Goal: Task Accomplishment & Management: Manage account settings

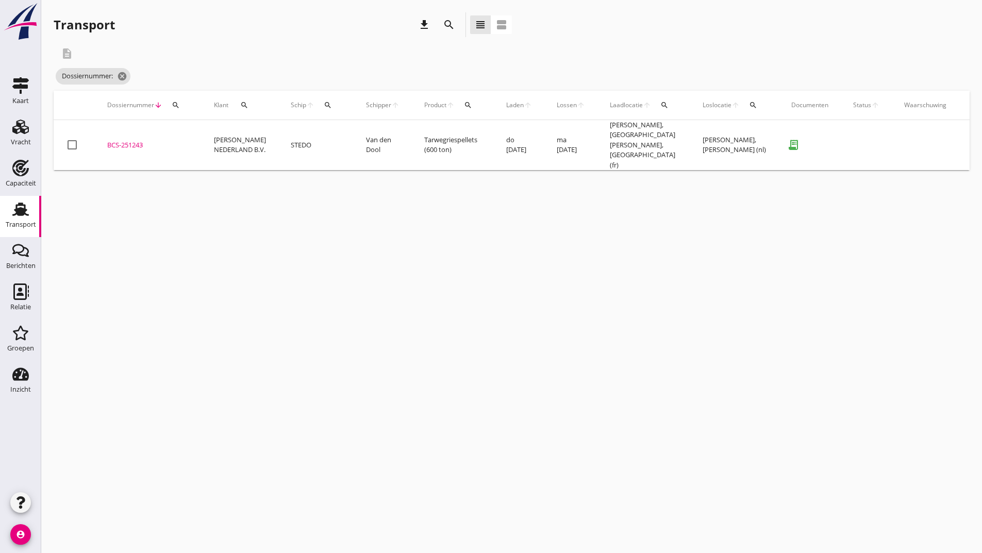
click at [449, 26] on icon "search" at bounding box center [449, 25] width 12 height 12
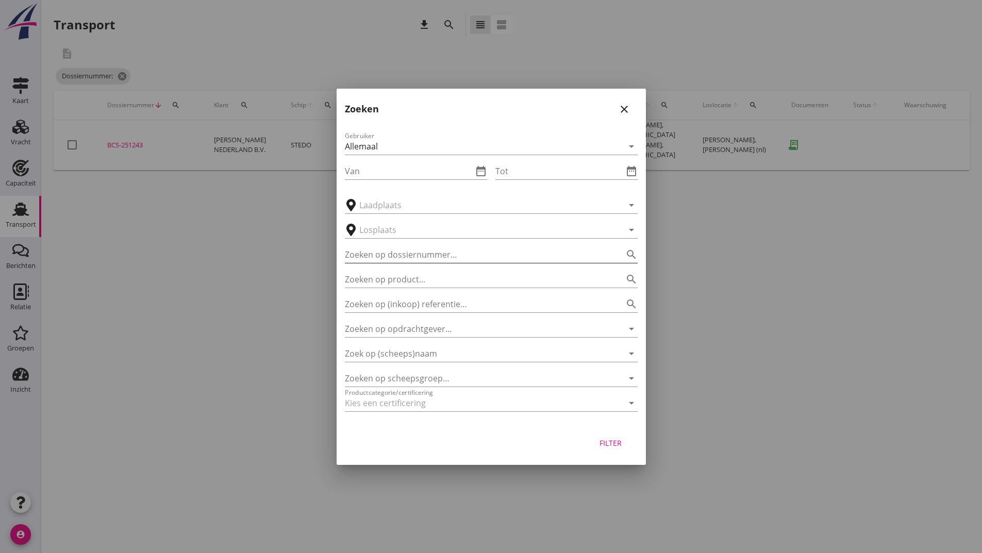
click at [389, 257] on input "Zoeken op dossiernummer..." at bounding box center [477, 254] width 264 height 16
type input "251230"
click at [600, 441] on div "Filter" at bounding box center [610, 443] width 29 height 11
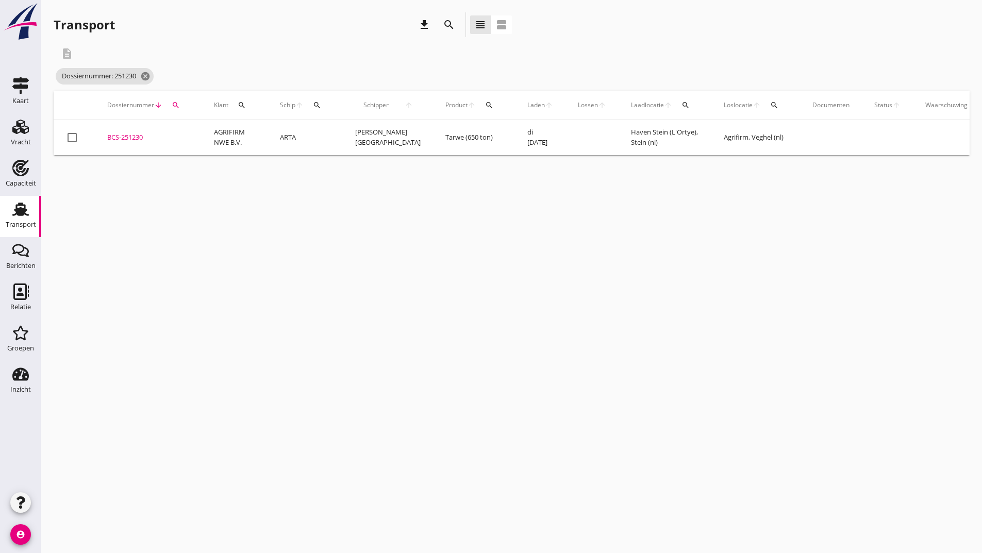
click at [124, 139] on div "BCS-251230" at bounding box center [148, 137] width 82 height 10
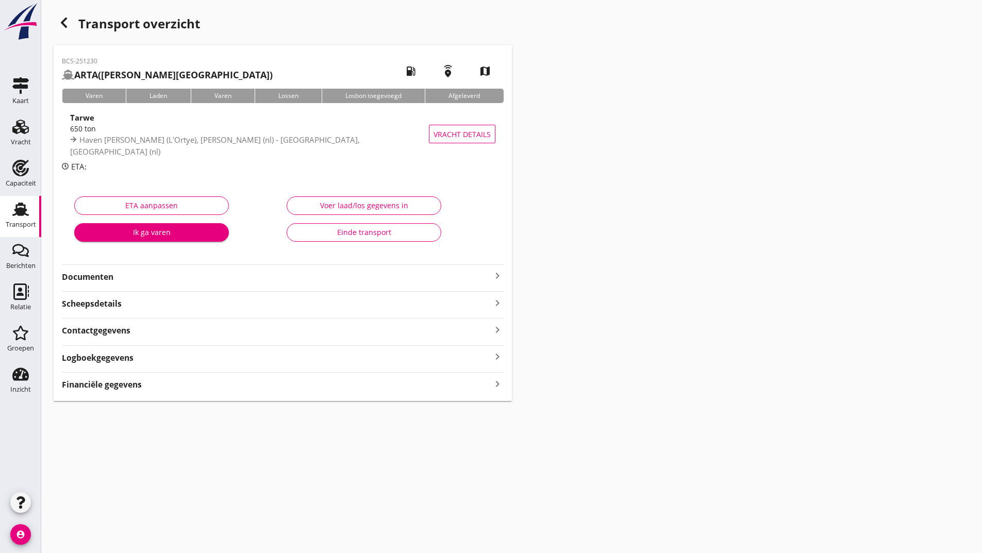
click at [81, 263] on div "BCS-251230 ARTA ([PERSON_NAME]) local_gas_station emergency_share map Varen Lad…" at bounding box center [283, 223] width 458 height 356
click at [79, 274] on strong "Documenten" at bounding box center [276, 277] width 429 height 12
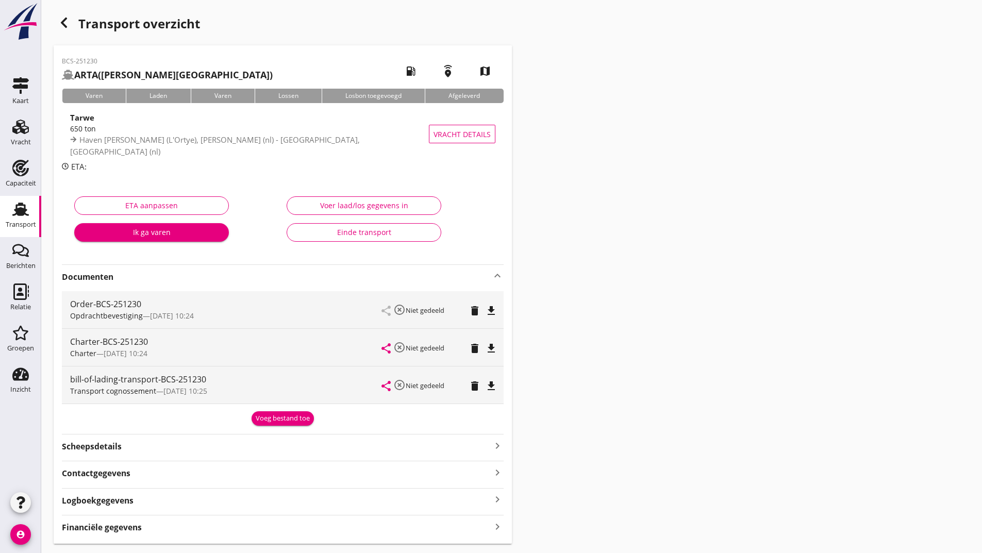
click at [293, 424] on button "Voeg bestand toe" at bounding box center [283, 418] width 62 height 14
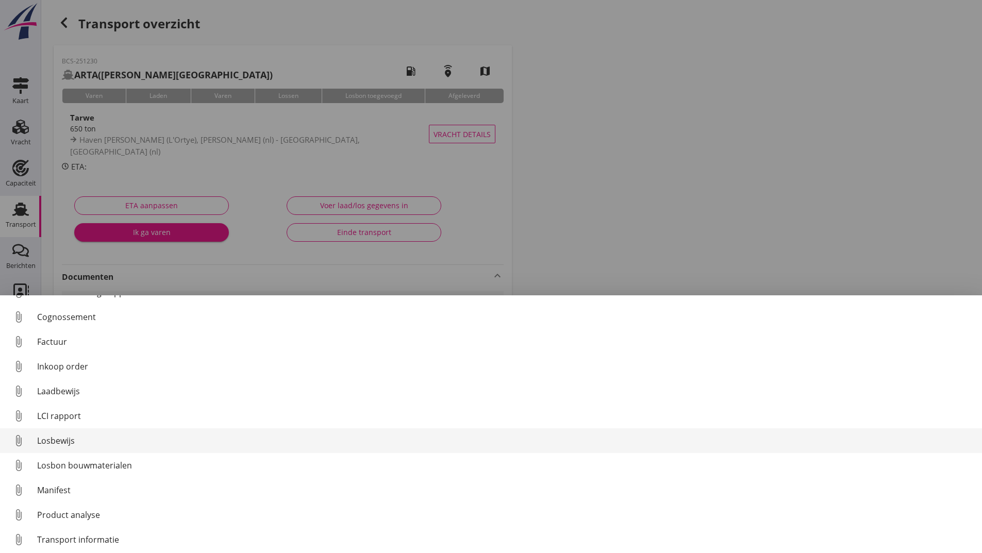
scroll to position [72, 0]
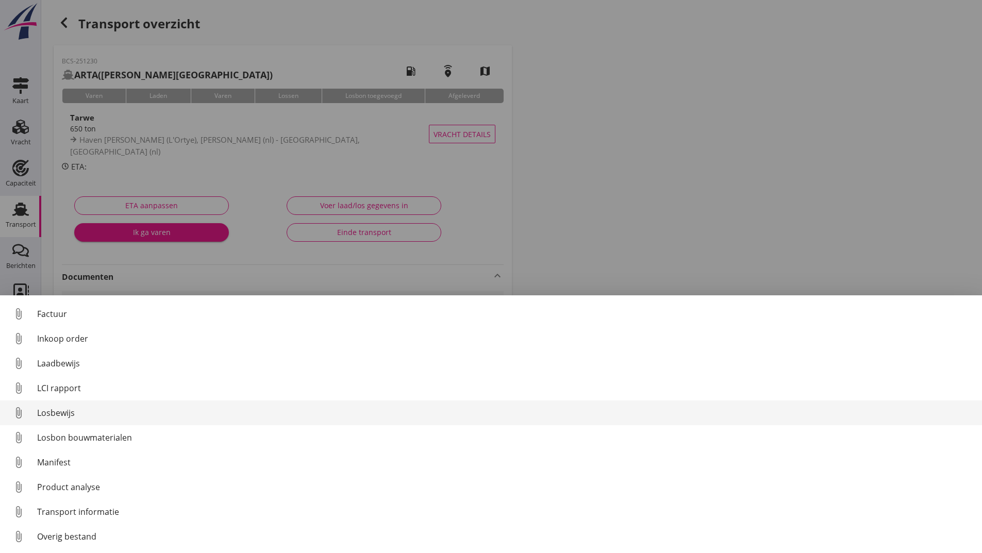
click at [60, 413] on div "Losbewijs" at bounding box center [505, 413] width 937 height 12
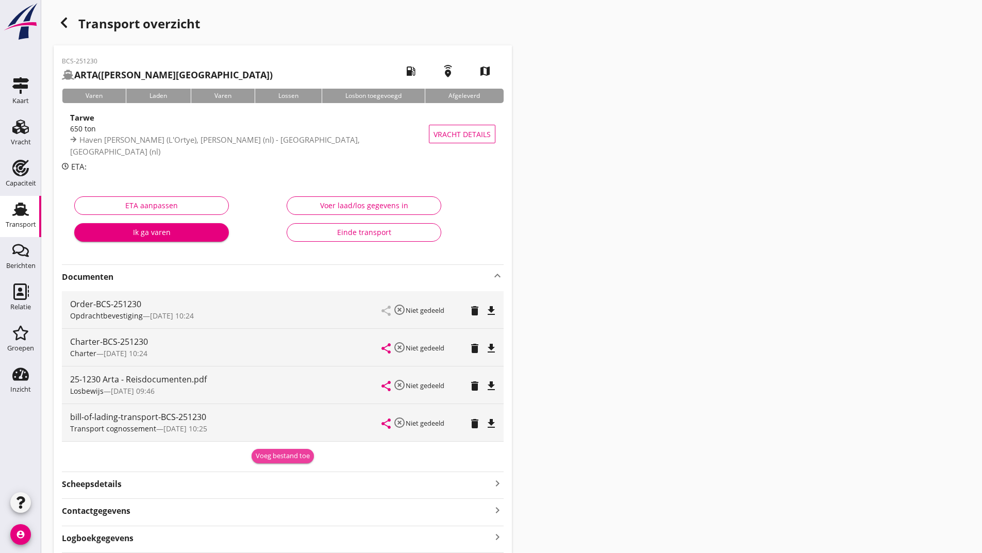
drag, startPoint x: 265, startPoint y: 454, endPoint x: 175, endPoint y: 487, distance: 96.5
click at [265, 454] on div "Voeg bestand toe" at bounding box center [283, 456] width 54 height 10
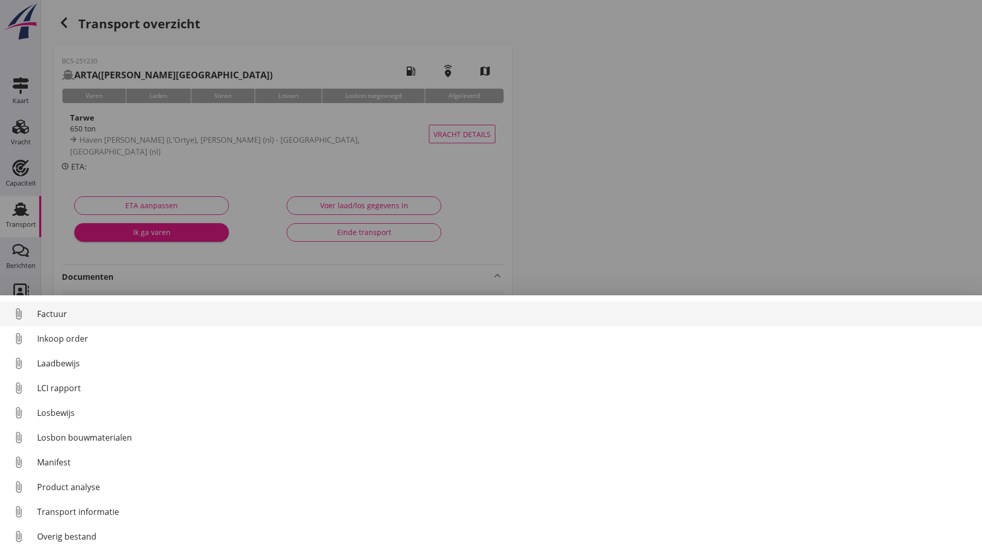
click at [54, 315] on div "Factuur" at bounding box center [505, 314] width 937 height 12
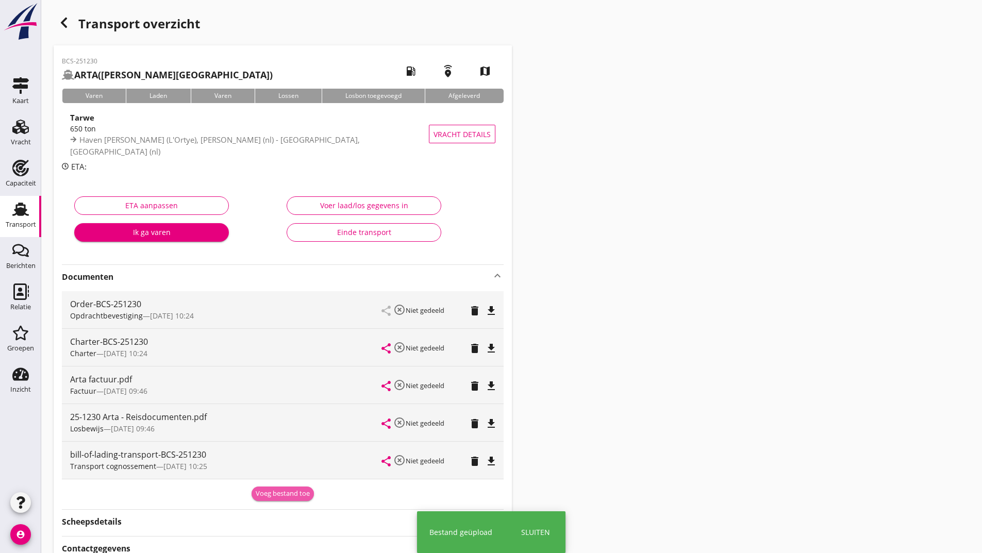
drag, startPoint x: 261, startPoint y: 493, endPoint x: 98, endPoint y: 518, distance: 165.3
click at [260, 494] on div "Voeg bestand toe" at bounding box center [283, 494] width 54 height 10
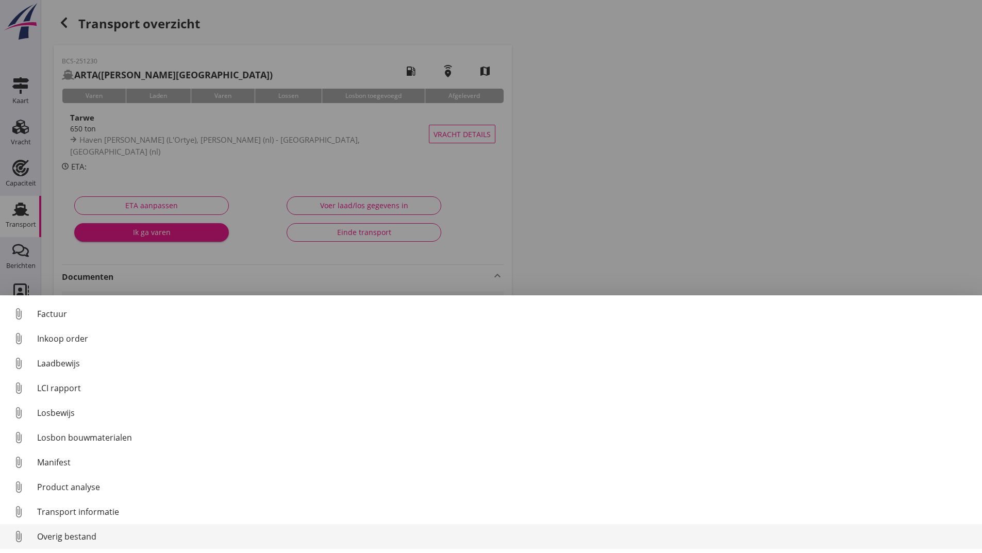
click at [75, 535] on div "Overig bestand" at bounding box center [505, 536] width 937 height 12
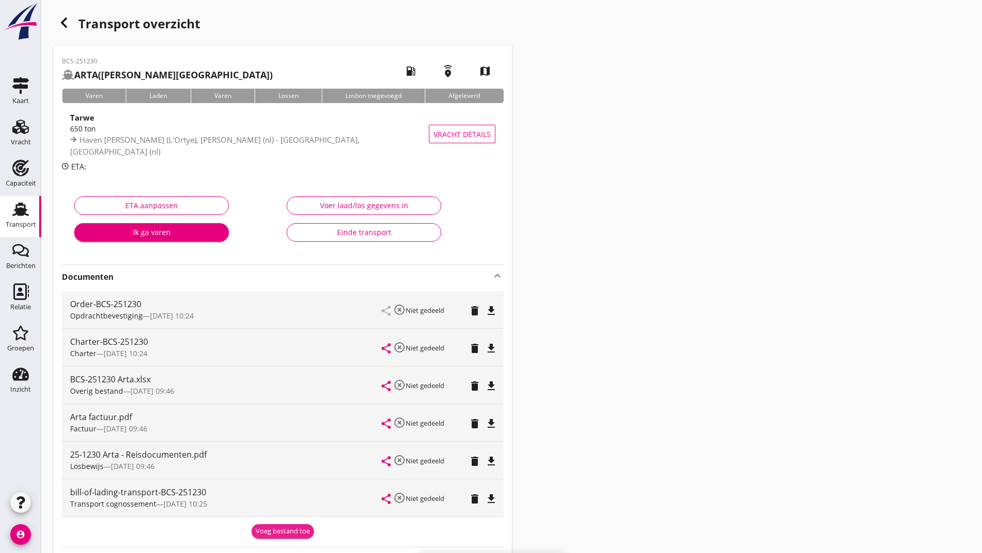
click at [268, 530] on div "Voeg bestand toe" at bounding box center [283, 531] width 54 height 10
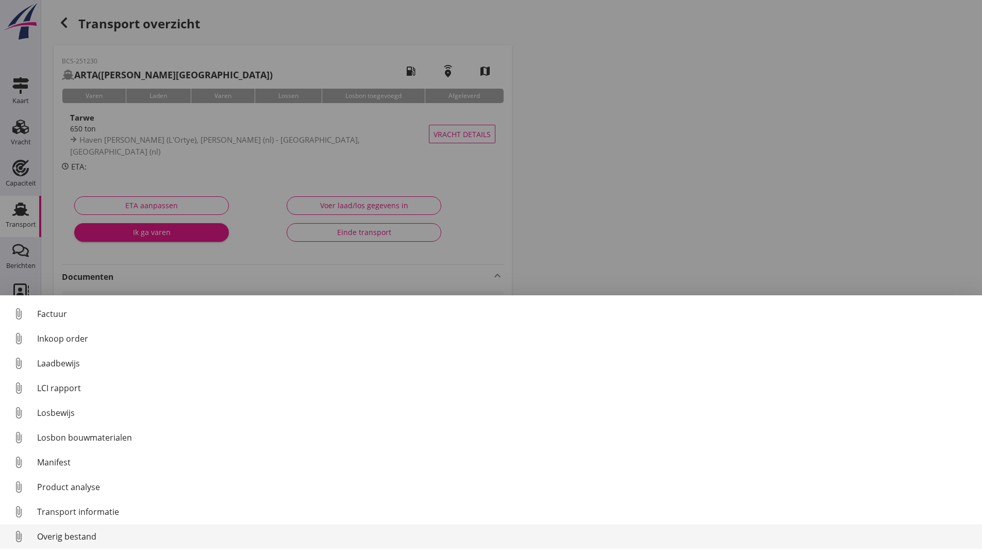
click at [86, 542] on div "Overig bestand" at bounding box center [505, 536] width 937 height 12
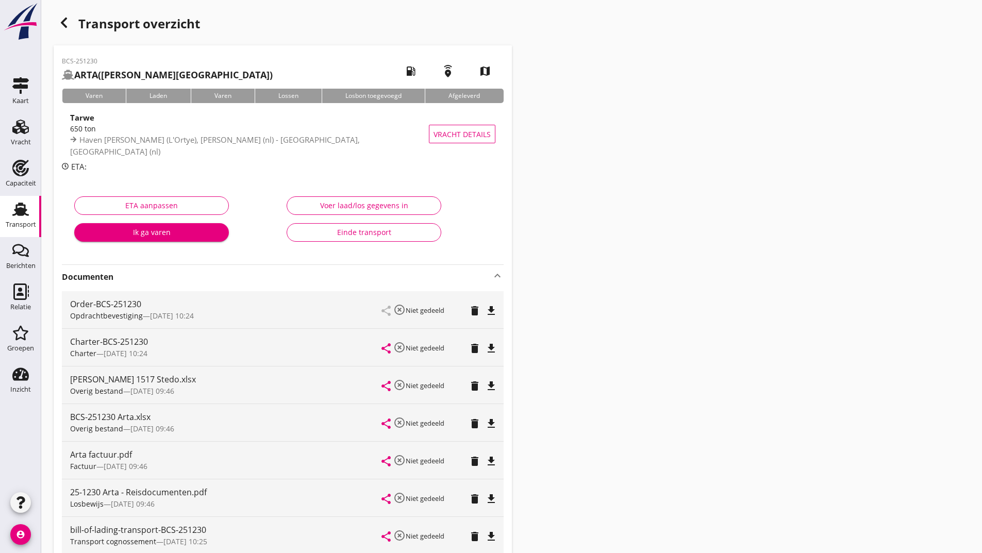
scroll to position [178, 0]
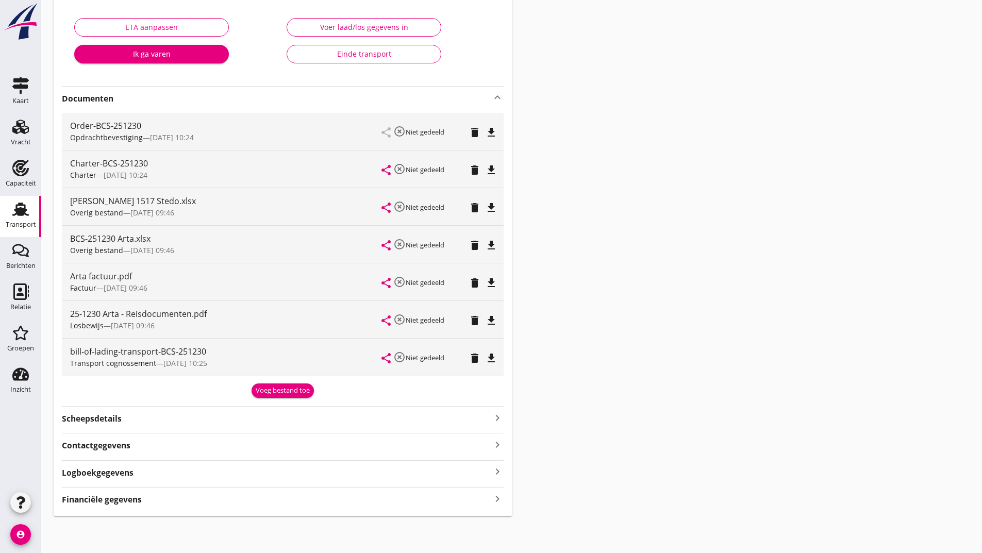
click at [475, 208] on icon "delete" at bounding box center [475, 208] width 12 height 12
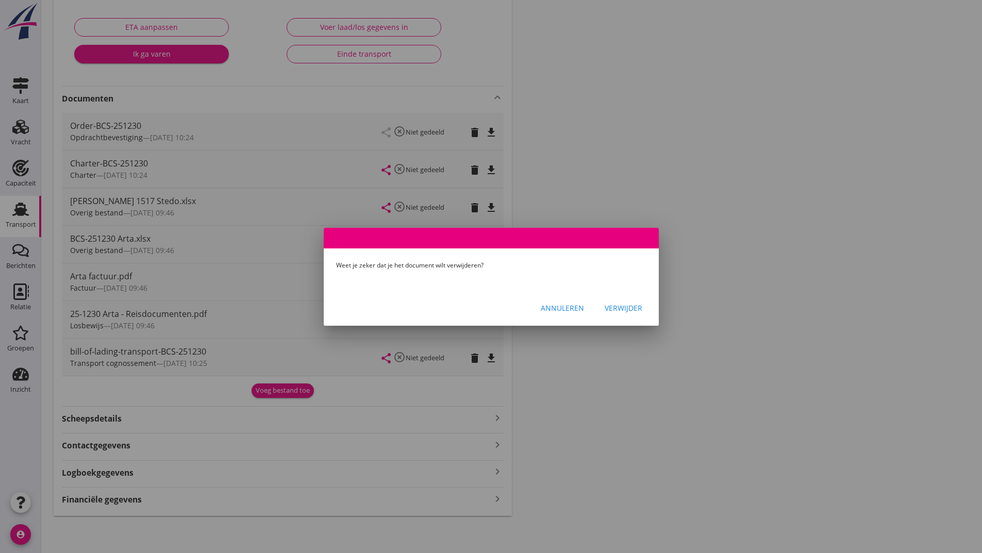
click at [625, 309] on div "Verwijder" at bounding box center [624, 308] width 38 height 11
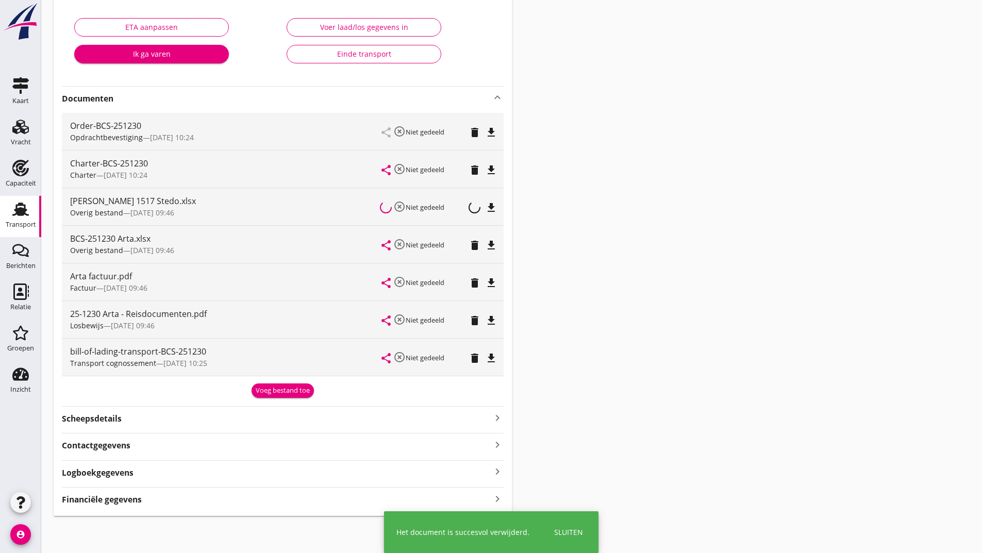
click at [290, 390] on div "Voeg bestand toe" at bounding box center [283, 391] width 54 height 10
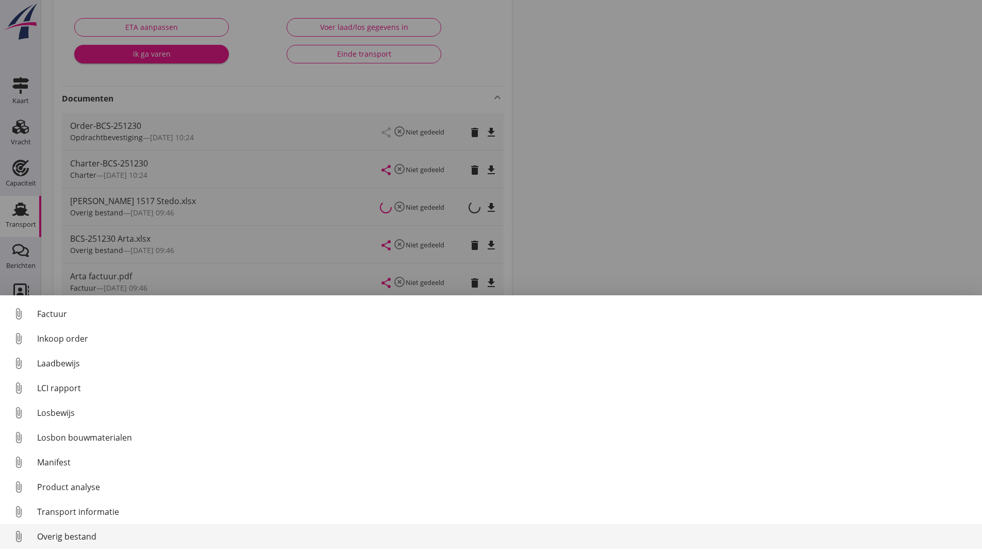
click at [89, 537] on div "Overig bestand" at bounding box center [505, 536] width 937 height 12
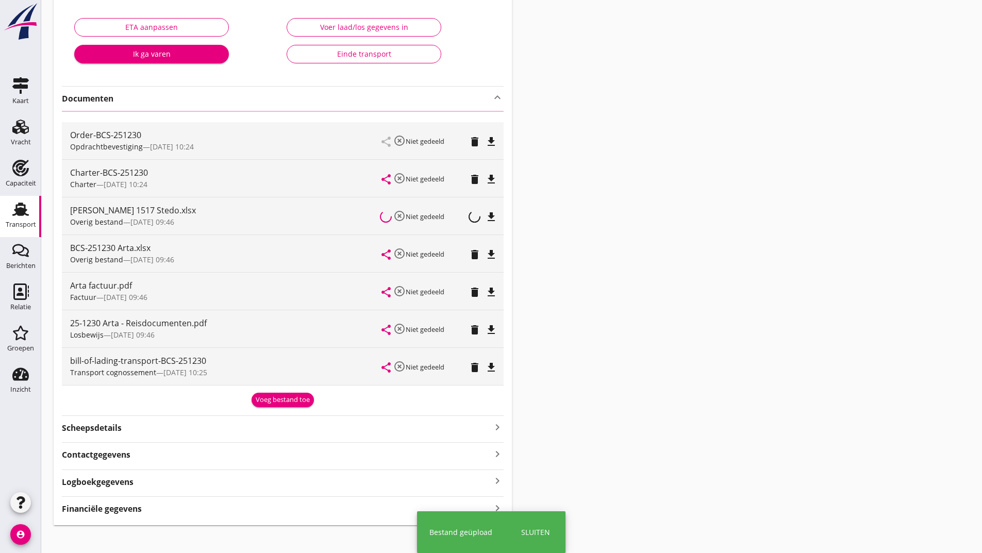
scroll to position [0, 0]
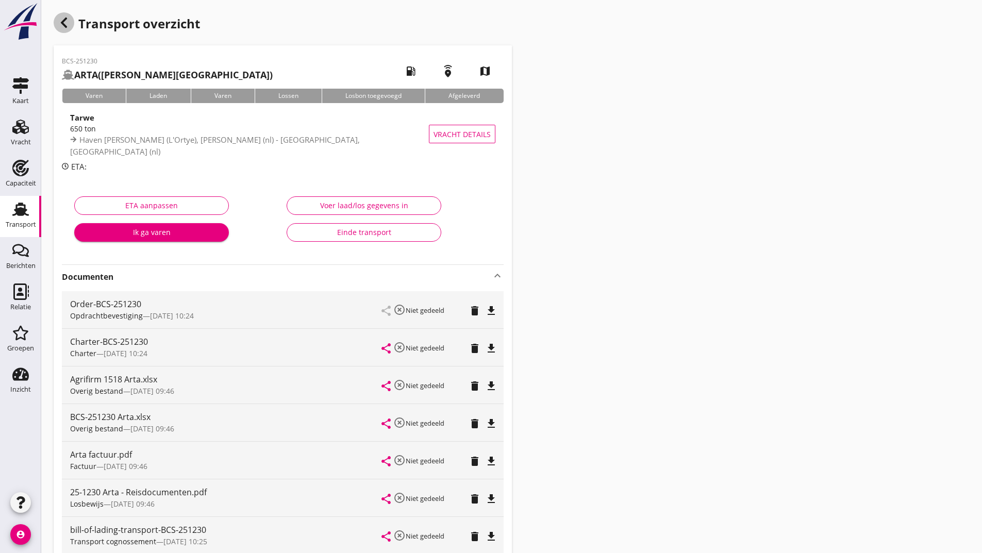
click at [65, 23] on icon "button" at bounding box center [64, 22] width 12 height 12
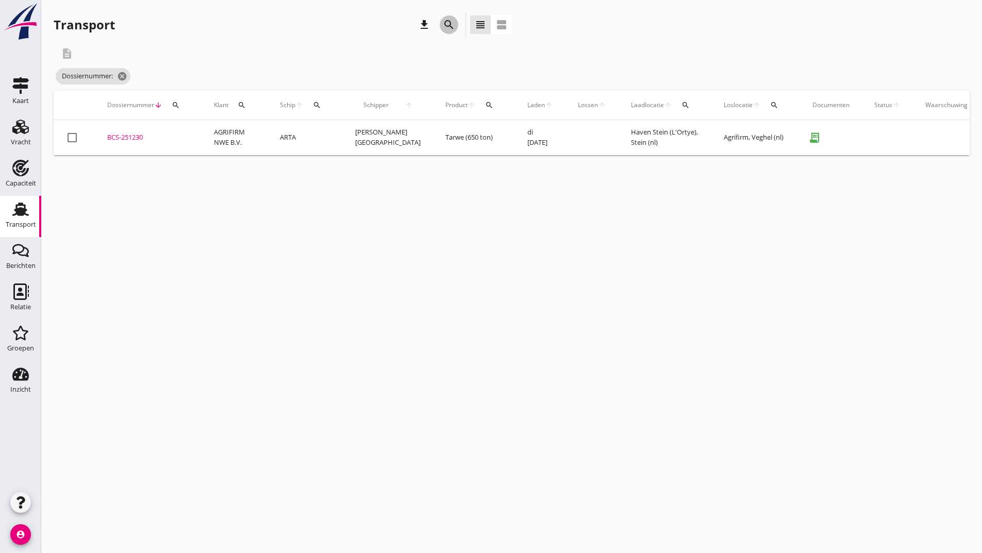
click at [449, 24] on icon "search" at bounding box center [449, 25] width 12 height 12
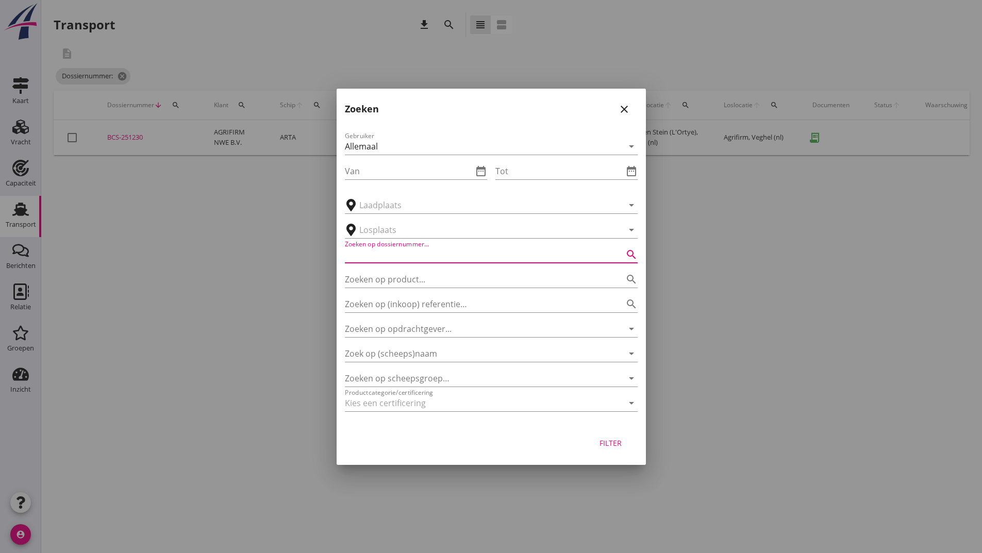
click at [403, 252] on input "Zoeken op dossiernummer..." at bounding box center [477, 254] width 264 height 16
type input "251250"
click at [604, 445] on div "Filter" at bounding box center [610, 443] width 29 height 11
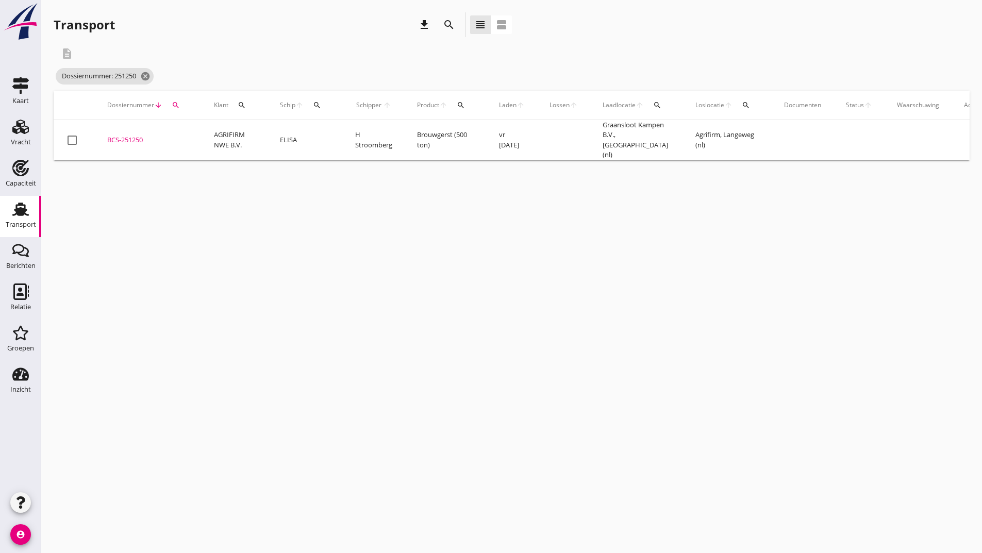
drag, startPoint x: 127, startPoint y: 139, endPoint x: 153, endPoint y: 157, distance: 30.7
click at [127, 139] on div "BCS-251250" at bounding box center [148, 140] width 82 height 10
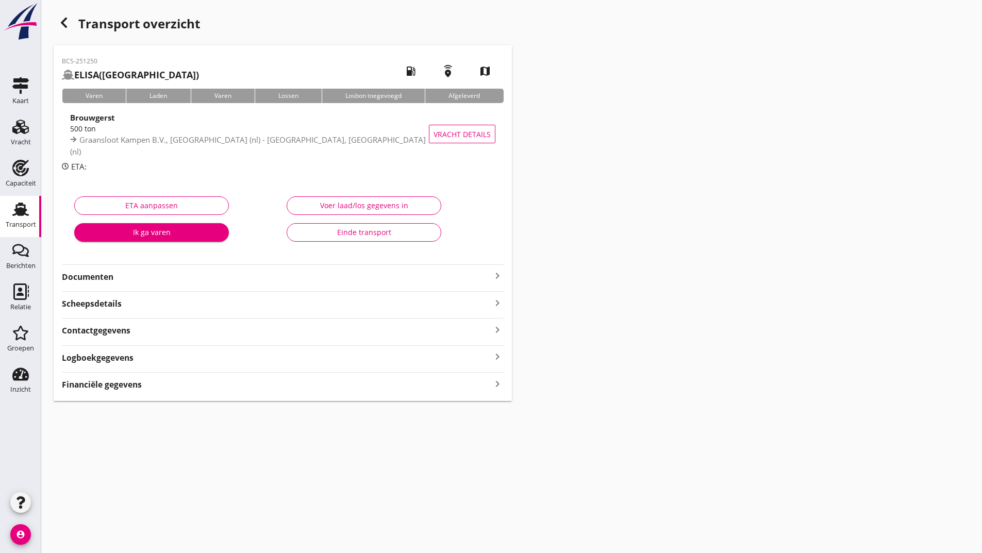
click at [114, 277] on strong "Documenten" at bounding box center [276, 277] width 429 height 12
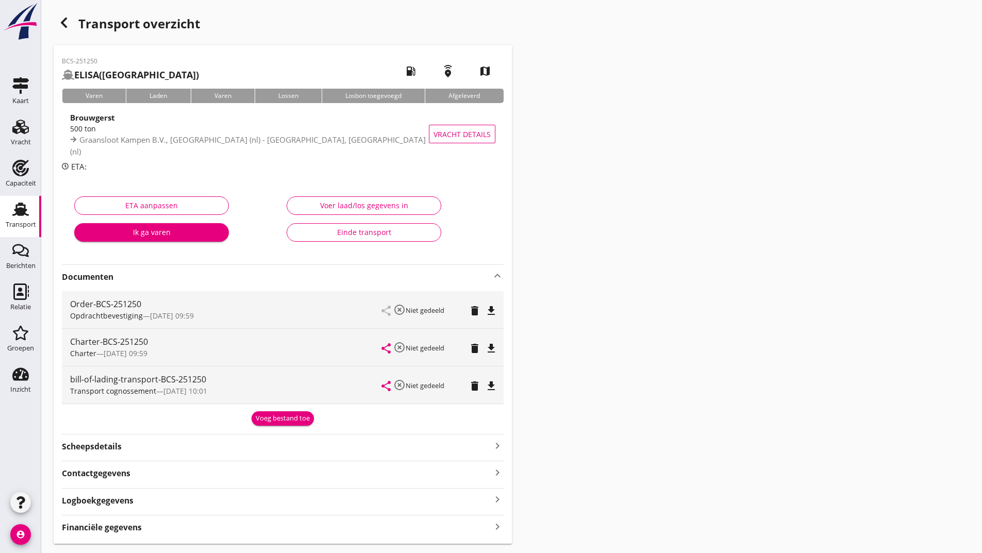
click at [270, 418] on div "Voeg bestand toe" at bounding box center [283, 418] width 54 height 10
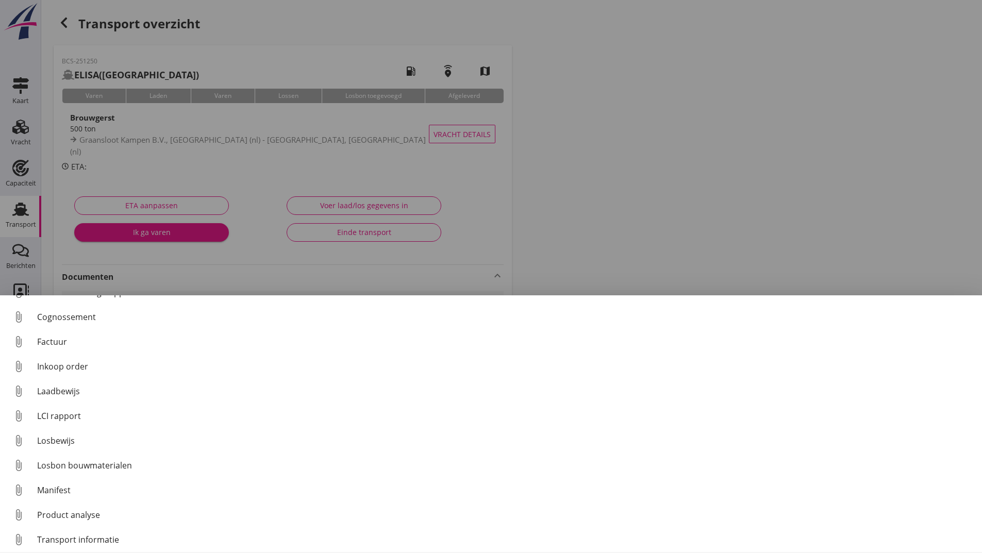
scroll to position [72, 0]
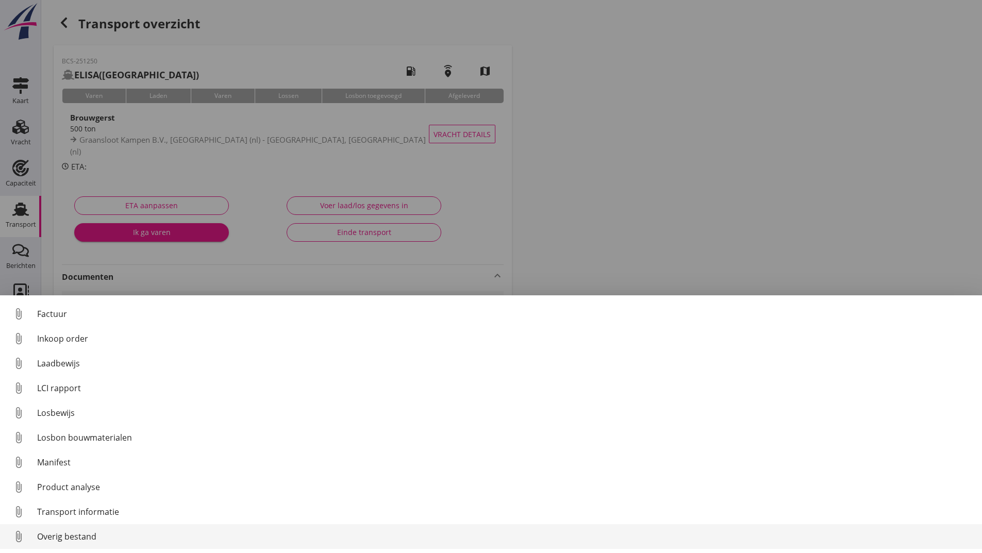
click at [89, 539] on div "Overig bestand" at bounding box center [505, 536] width 937 height 12
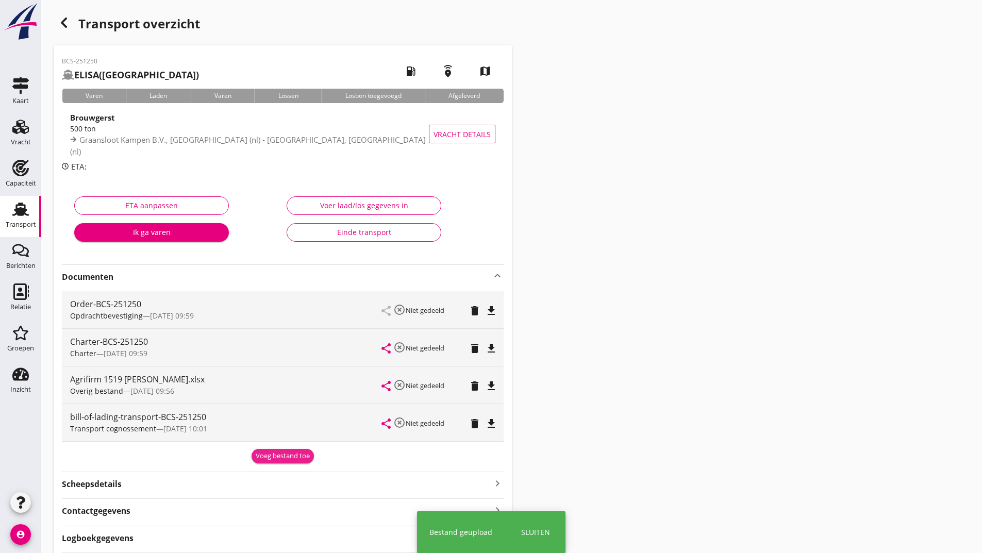
drag, startPoint x: 279, startPoint y: 449, endPoint x: 263, endPoint y: 467, distance: 24.1
click at [278, 452] on button "Voeg bestand toe" at bounding box center [283, 456] width 62 height 14
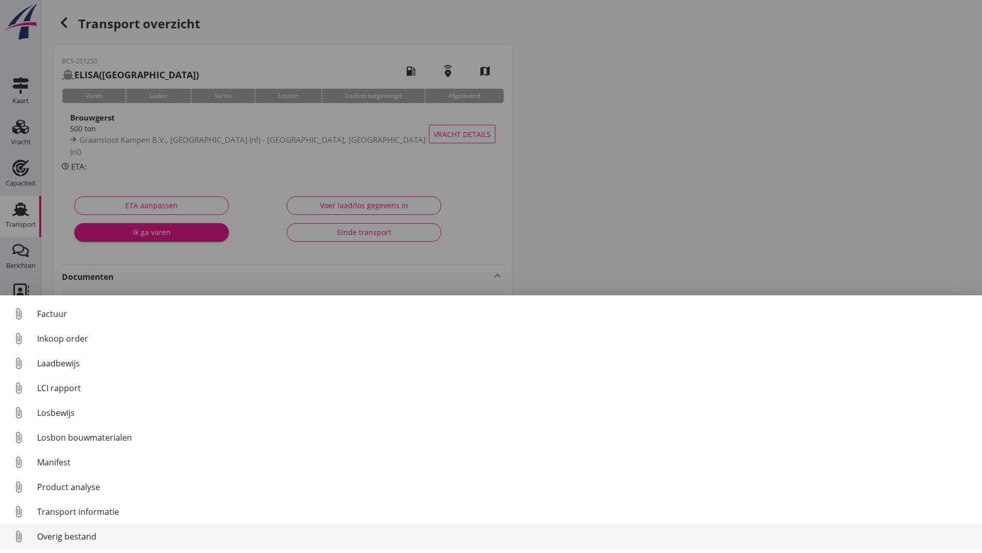
click at [88, 536] on div "Overig bestand" at bounding box center [505, 536] width 937 height 12
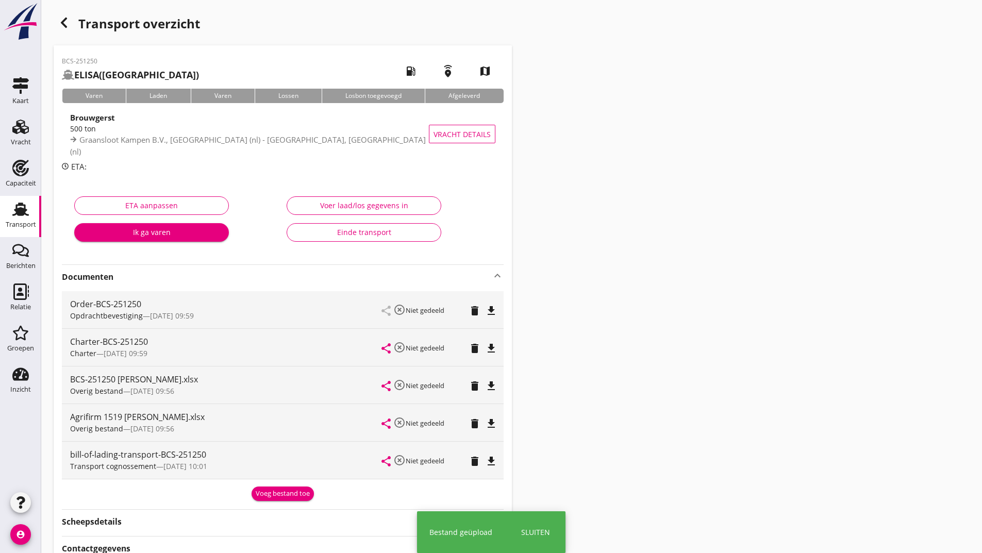
click at [271, 491] on div "Voeg bestand toe" at bounding box center [283, 494] width 54 height 10
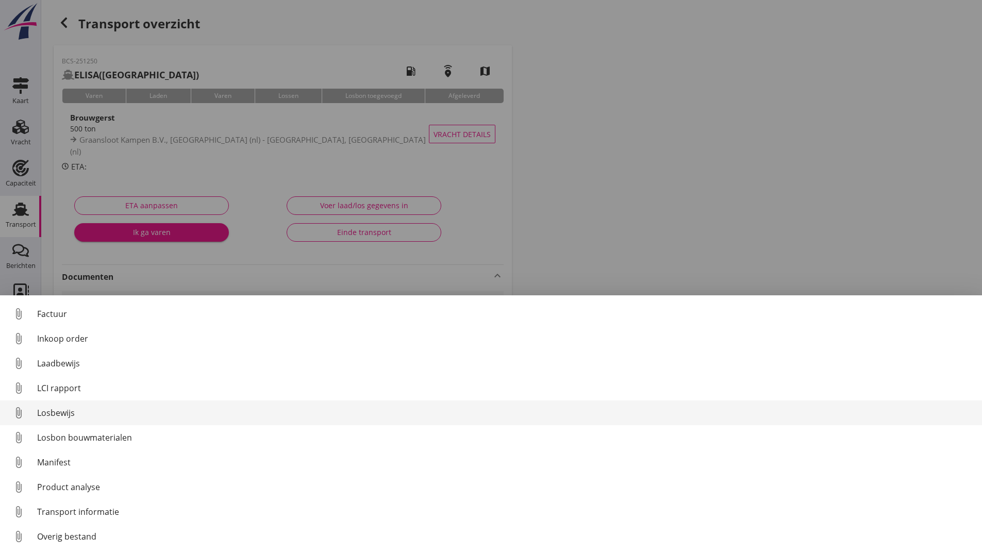
click at [68, 408] on div "Losbewijs" at bounding box center [505, 413] width 937 height 12
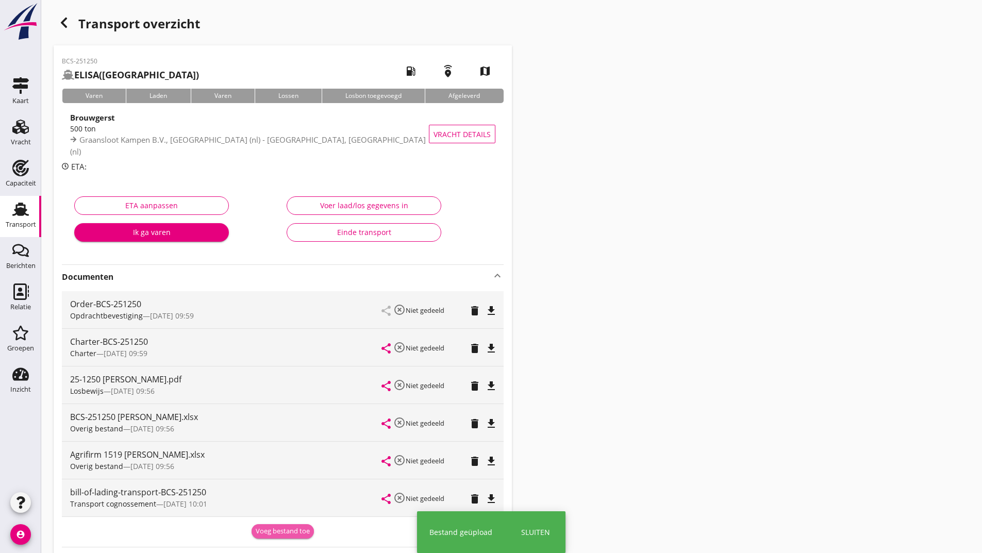
drag, startPoint x: 266, startPoint y: 531, endPoint x: 233, endPoint y: 489, distance: 53.9
click at [265, 528] on div "Voeg bestand toe" at bounding box center [283, 531] width 54 height 10
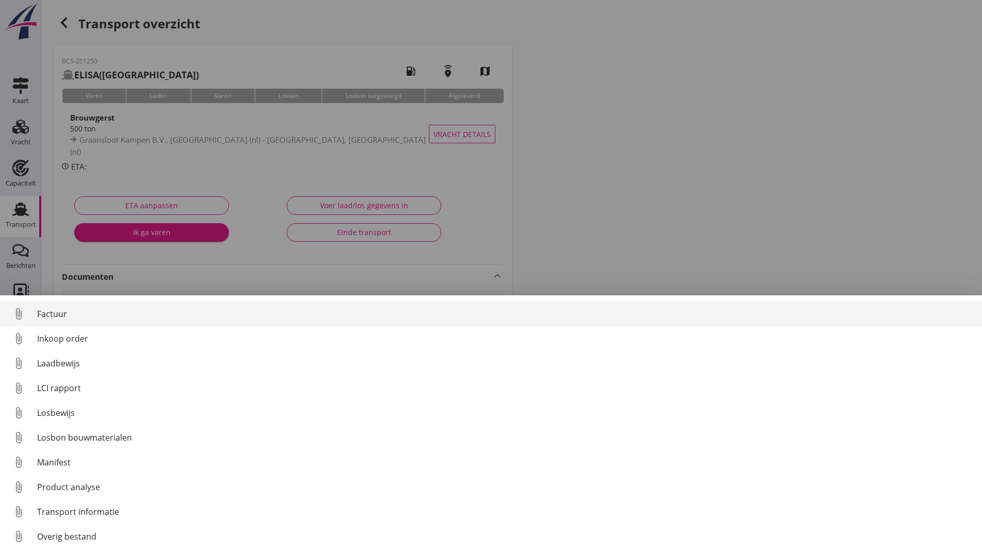
click at [60, 315] on div "Factuur" at bounding box center [505, 314] width 937 height 12
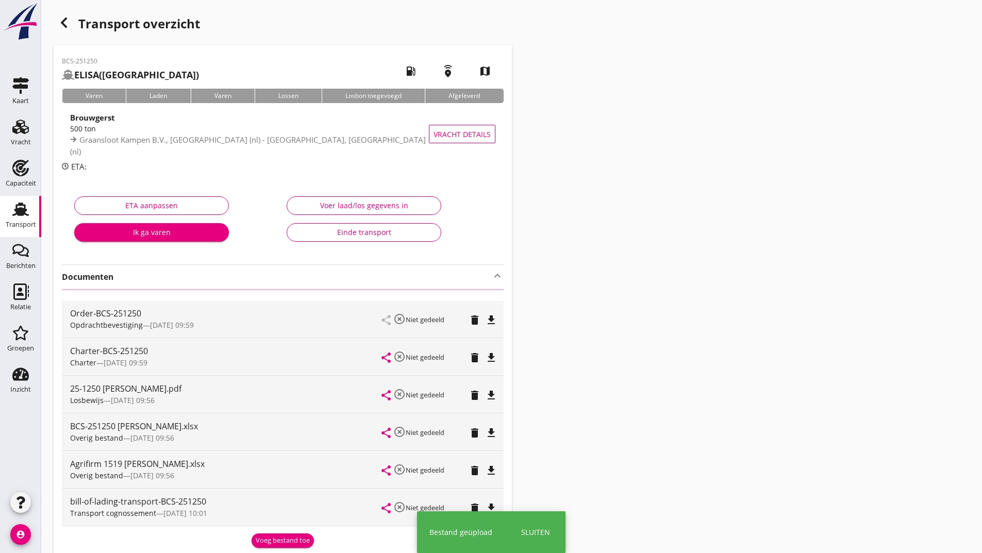
click at [68, 18] on icon "button" at bounding box center [64, 22] width 12 height 12
